Goal: Task Accomplishment & Management: Manage account settings

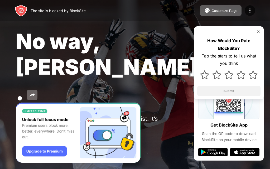
click at [106, 100] on div "No way, [PERSON_NAME]. You put [DOMAIN_NAME] in your Block Sites list. It’s pro…" at bounding box center [135, 86] width 270 height 173
click at [106, 100] on div "No way, Jose. You put youtube.com in your Block Sites list. It’s probably there…" at bounding box center [135, 86] width 270 height 173
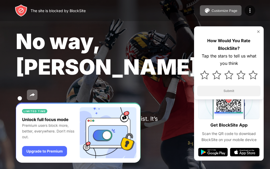
click at [106, 100] on div "No way, Jose. You put youtube.com in your Block Sites list. It’s probably there…" at bounding box center [135, 86] width 270 height 173
